Goal: Task Accomplishment & Management: Manage account settings

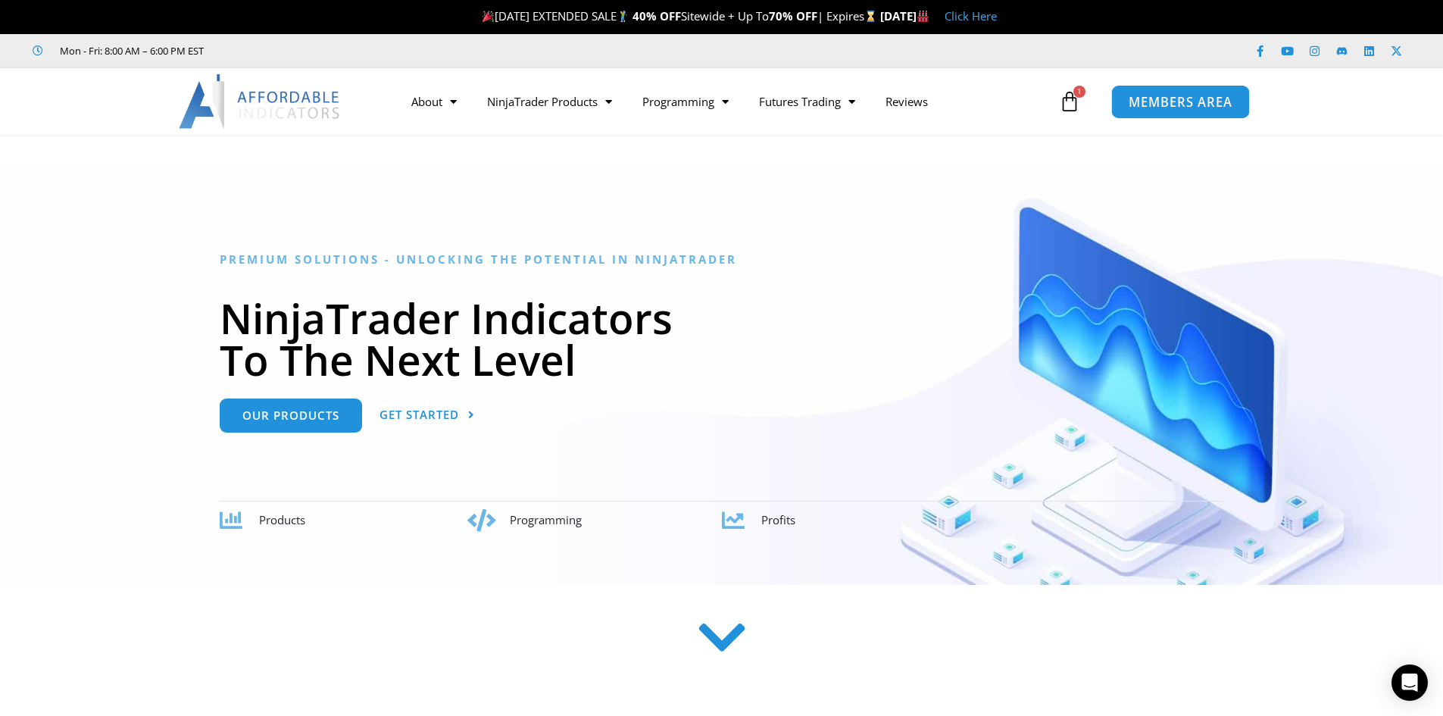
click at [1188, 104] on span "MEMBERS AREA" at bounding box center [1181, 101] width 104 height 13
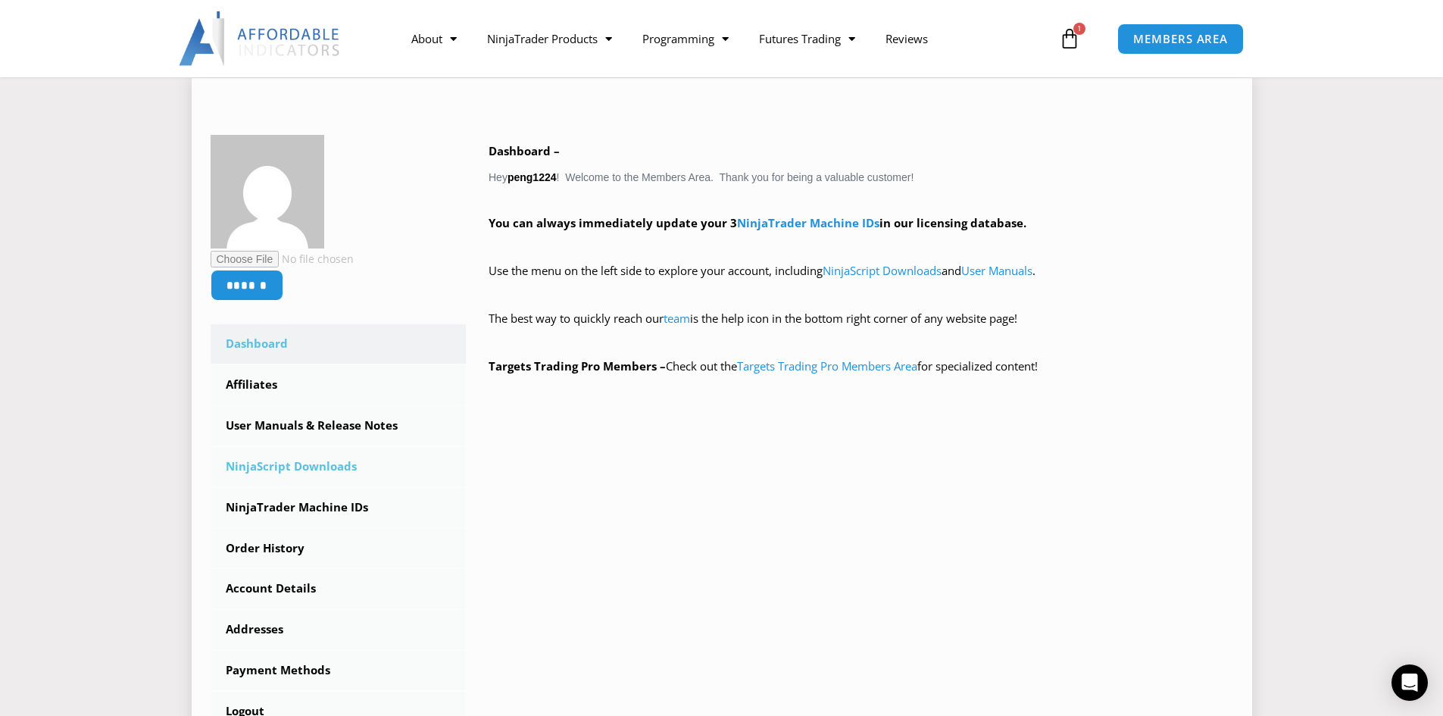
scroll to position [227, 0]
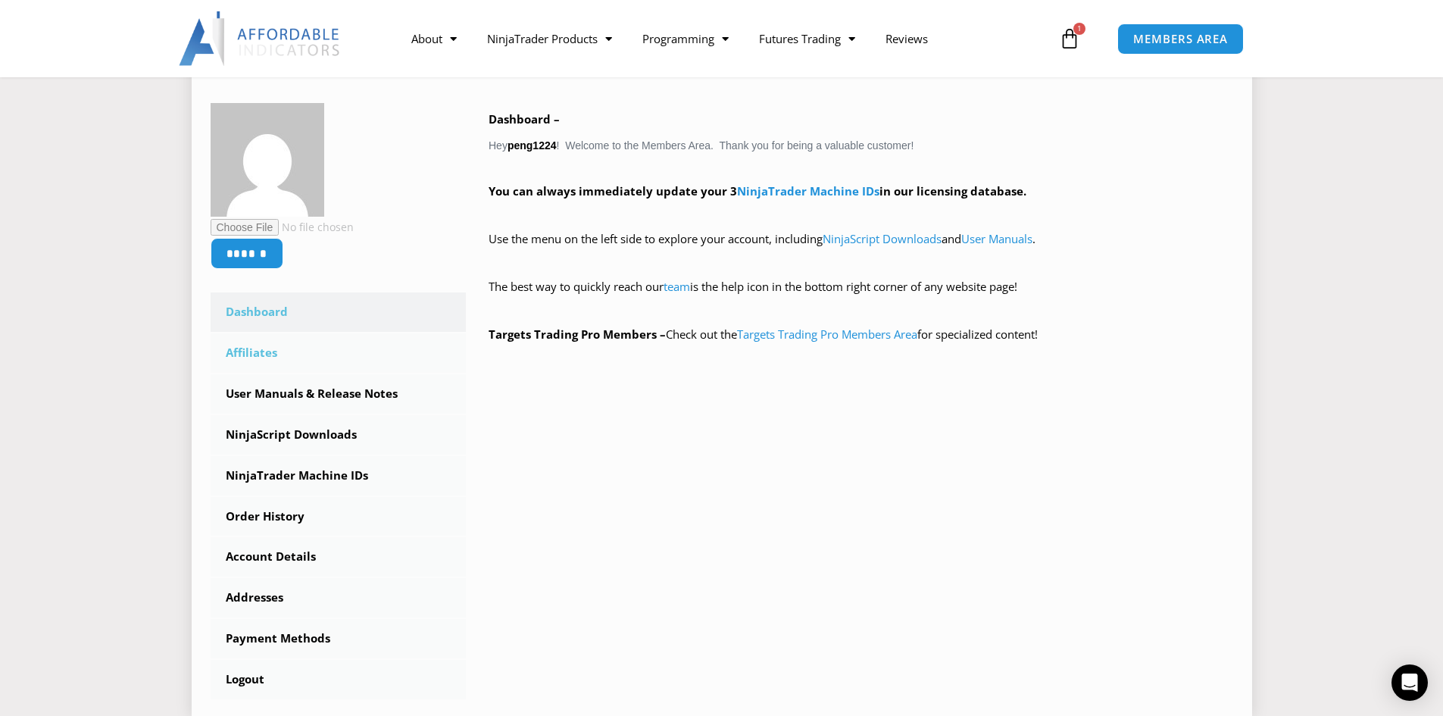
click at [250, 350] on link "Affiliates" at bounding box center [339, 352] width 256 height 39
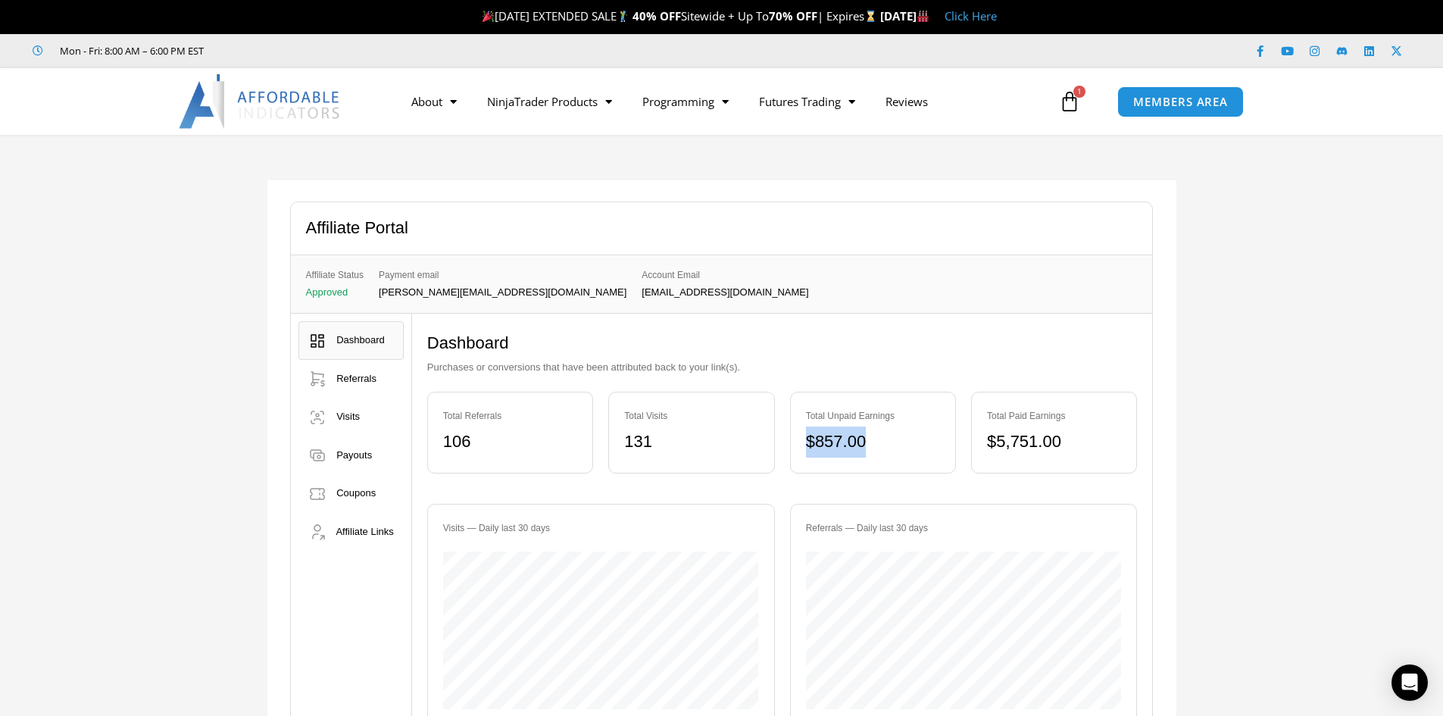
drag, startPoint x: 831, startPoint y: 439, endPoint x: 782, endPoint y: 426, distance: 50.0
click at [782, 426] on div "Total Referrals 106 Total Visits 131 Total Unpaid Earnings $ 857.00 Total Paid …" at bounding box center [782, 432] width 711 height 112
copy bdi "$ 857.00"
click at [1226, 454] on div "Affiliate Portal Affiliate Status Approved Payment email [PERSON_NAME][EMAIL_AD…" at bounding box center [721, 489] width 1443 height 708
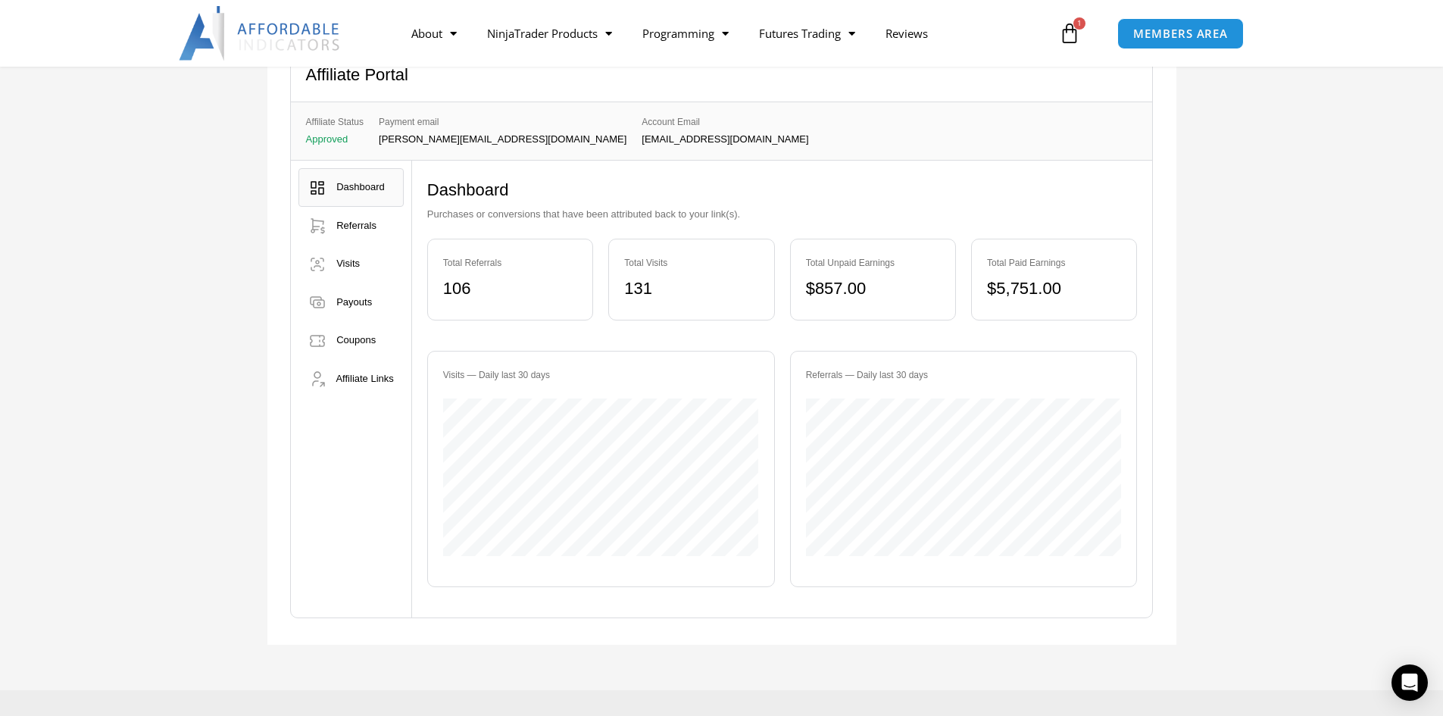
scroll to position [151, 0]
click at [1229, 473] on div "Affiliate Portal Affiliate Status Approved Payment email [PERSON_NAME][EMAIL_AD…" at bounding box center [721, 337] width 1443 height 708
